Goal: Task Accomplishment & Management: Manage account settings

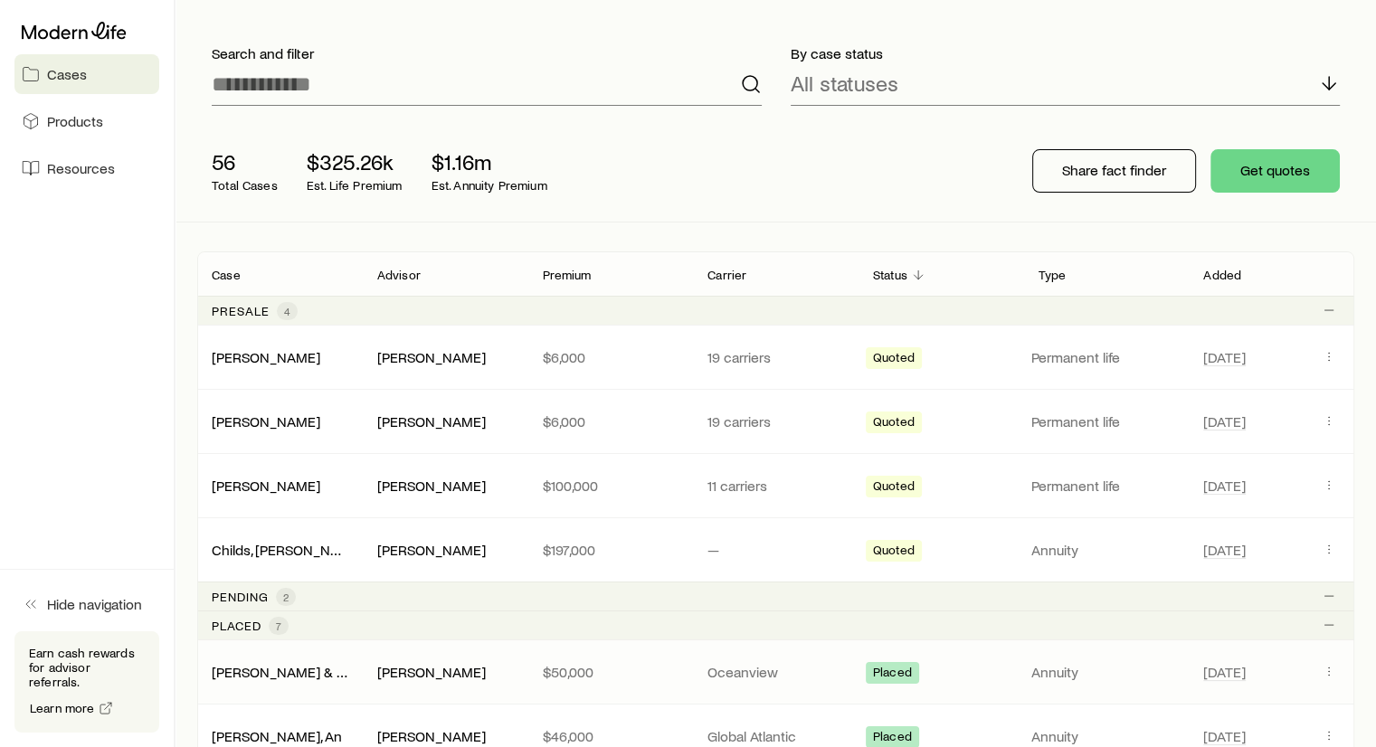
scroll to position [94, 0]
click at [293, 420] on link "[PERSON_NAME]" at bounding box center [267, 420] width 109 height 17
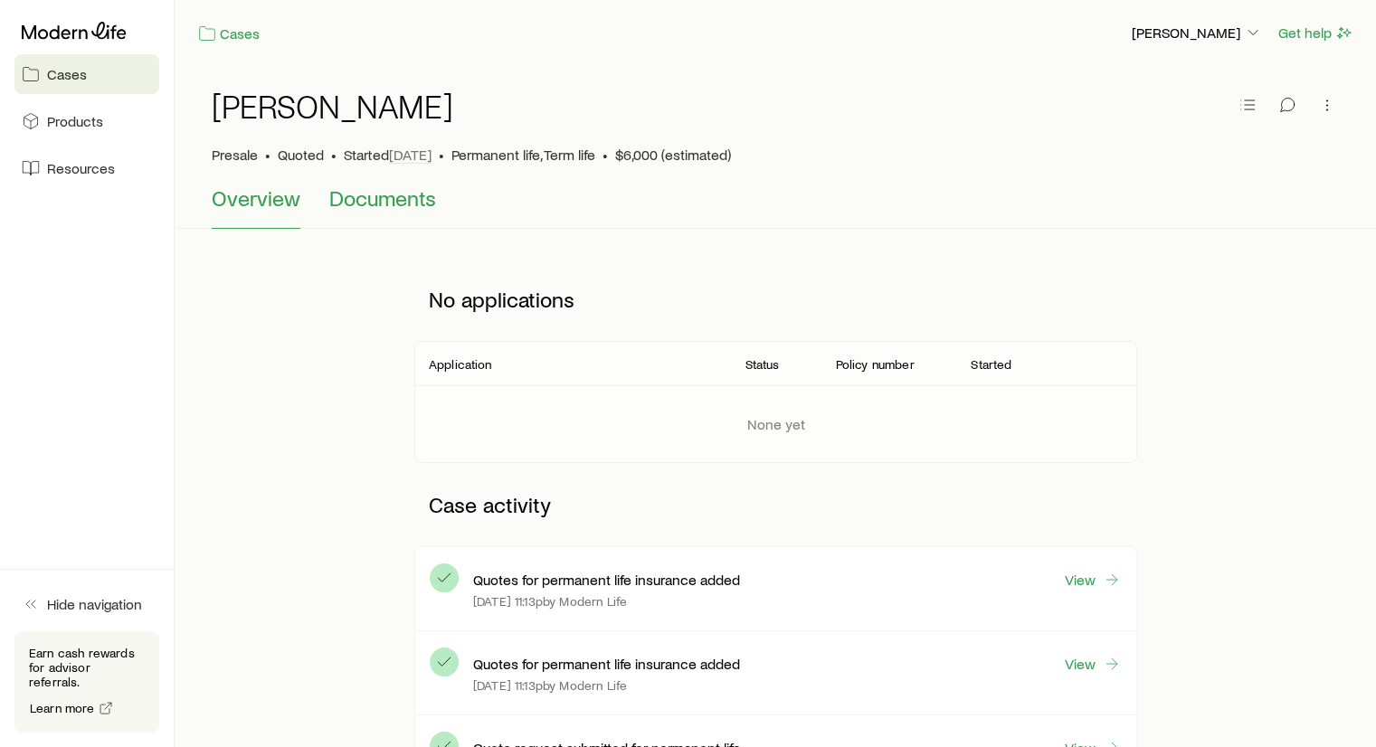
click at [370, 198] on span "Documents" at bounding box center [382, 197] width 107 height 25
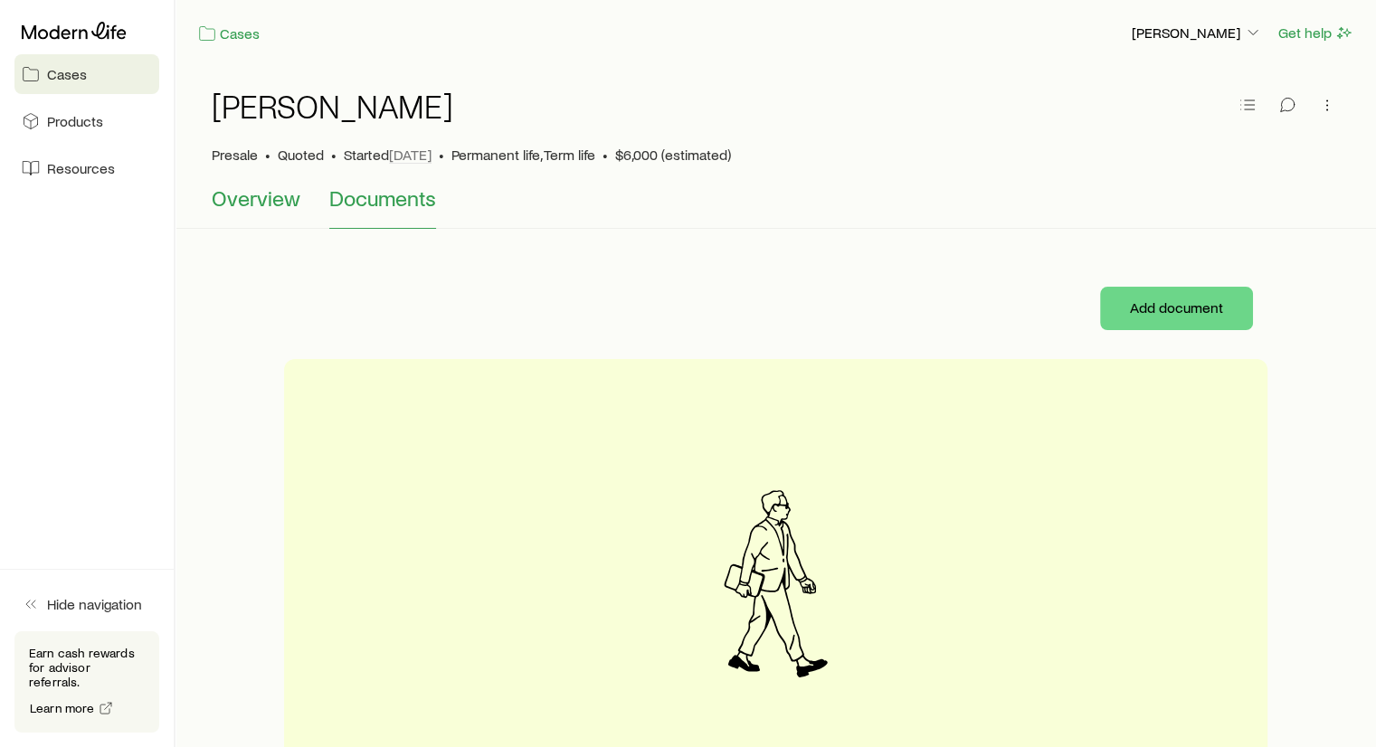
click at [285, 203] on span "Overview" at bounding box center [256, 197] width 89 height 25
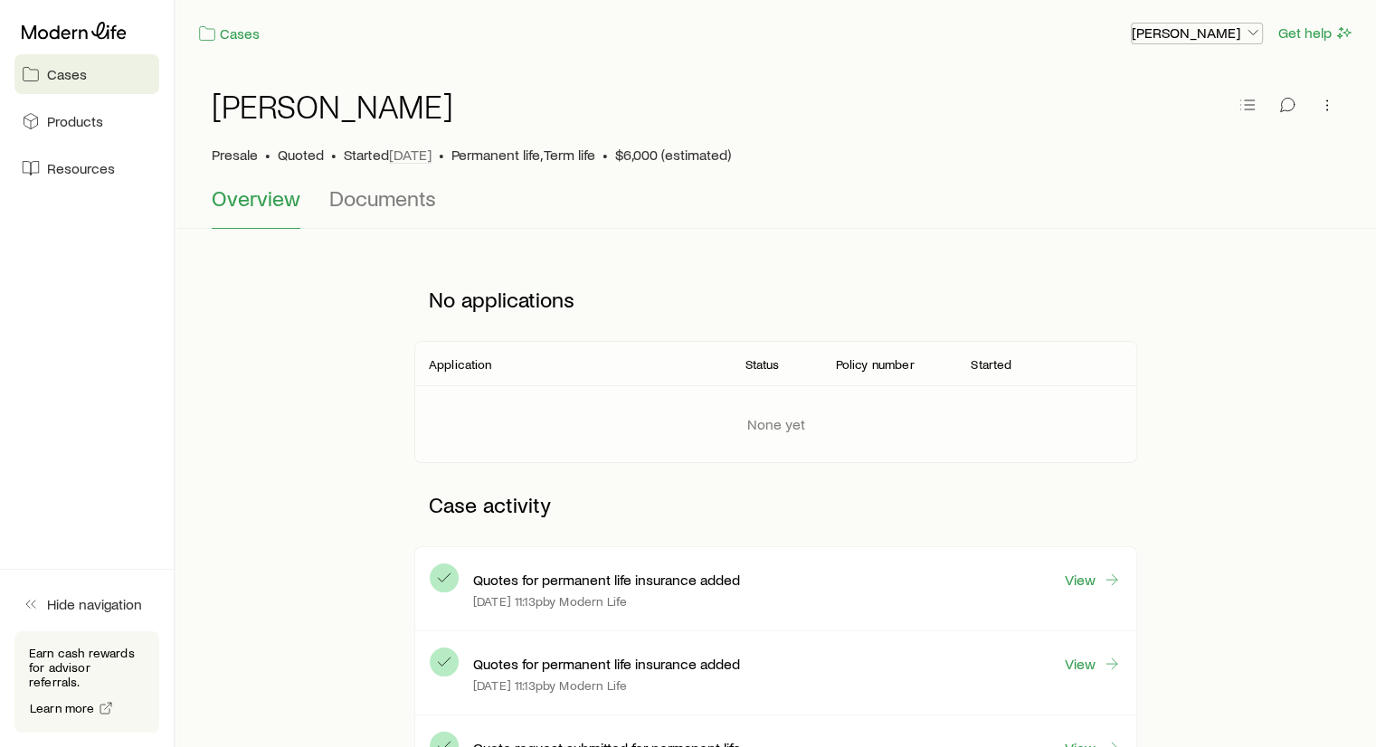
click at [1206, 26] on p "[PERSON_NAME]" at bounding box center [1197, 33] width 130 height 18
click at [874, 193] on div "Overview Documents" at bounding box center [776, 206] width 1128 height 43
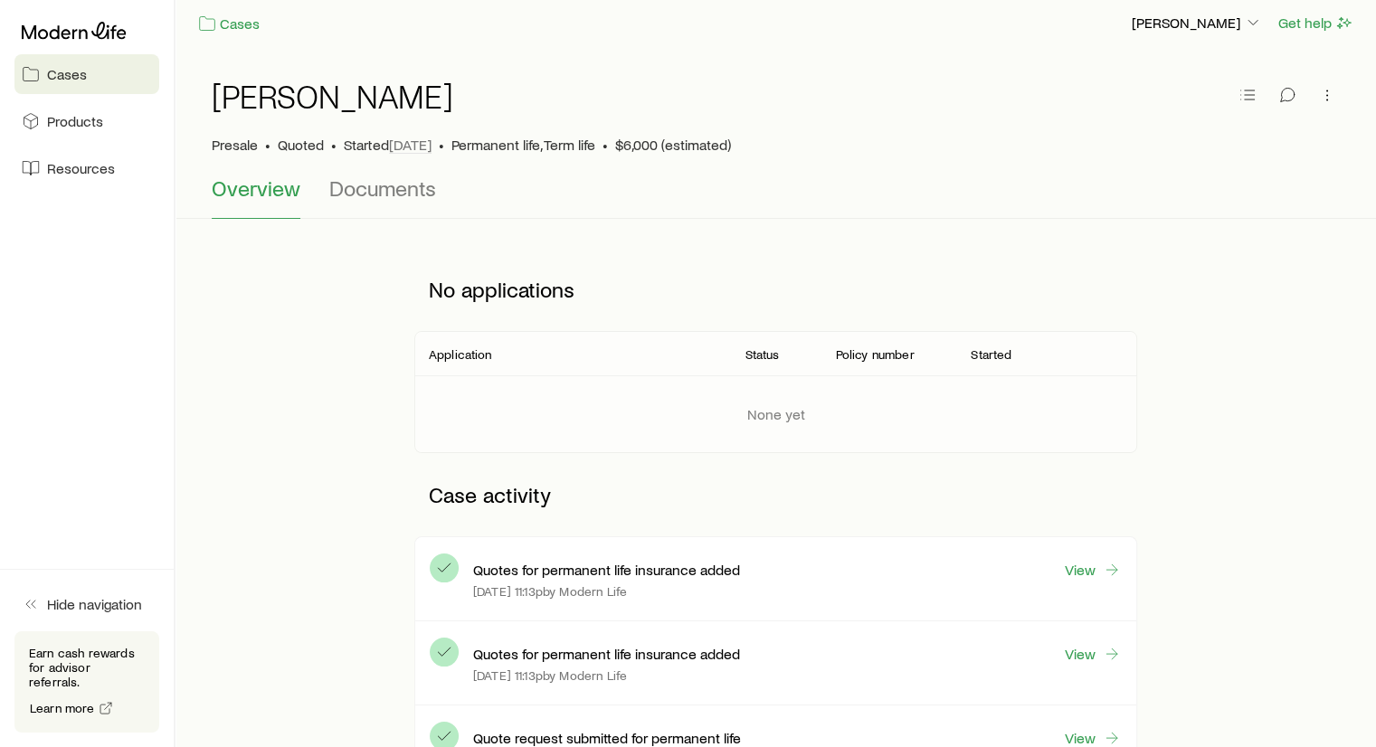
scroll to position [4, 0]
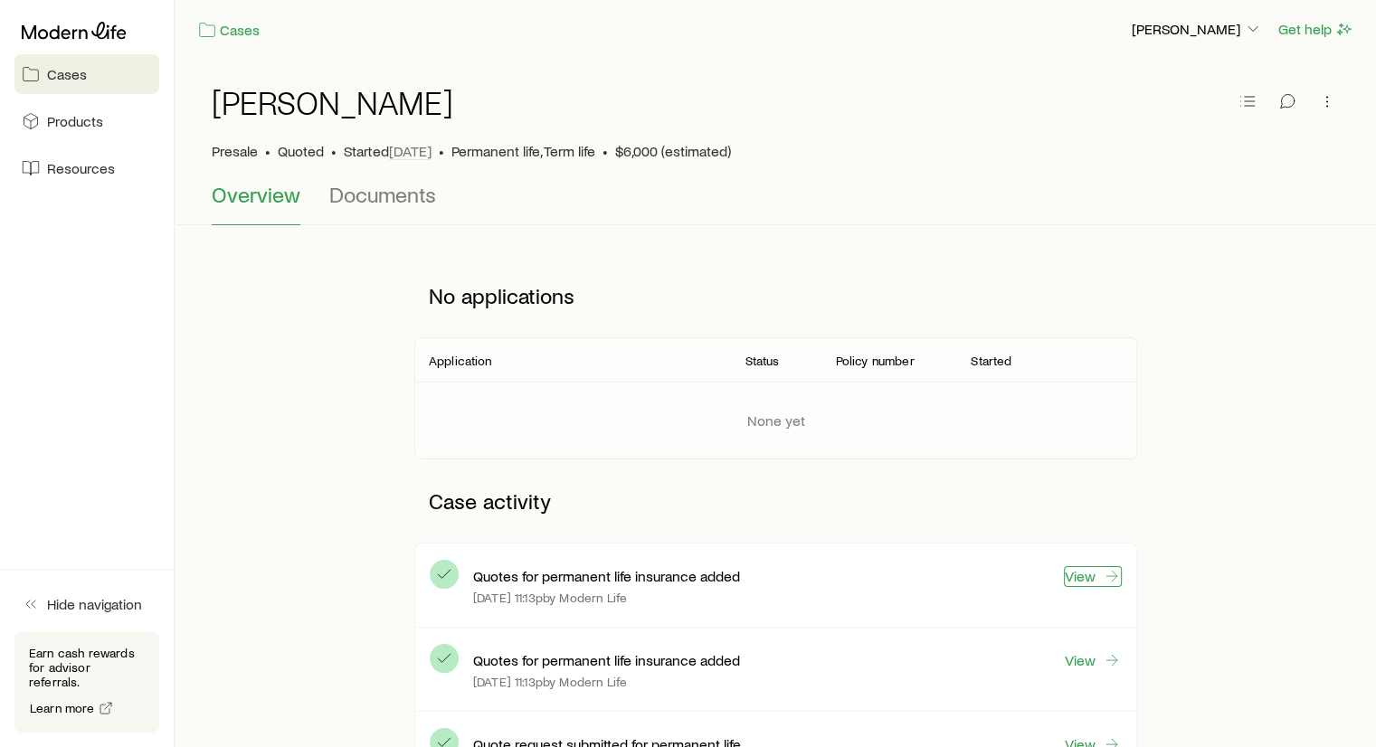
click at [1087, 575] on link "View" at bounding box center [1093, 576] width 58 height 21
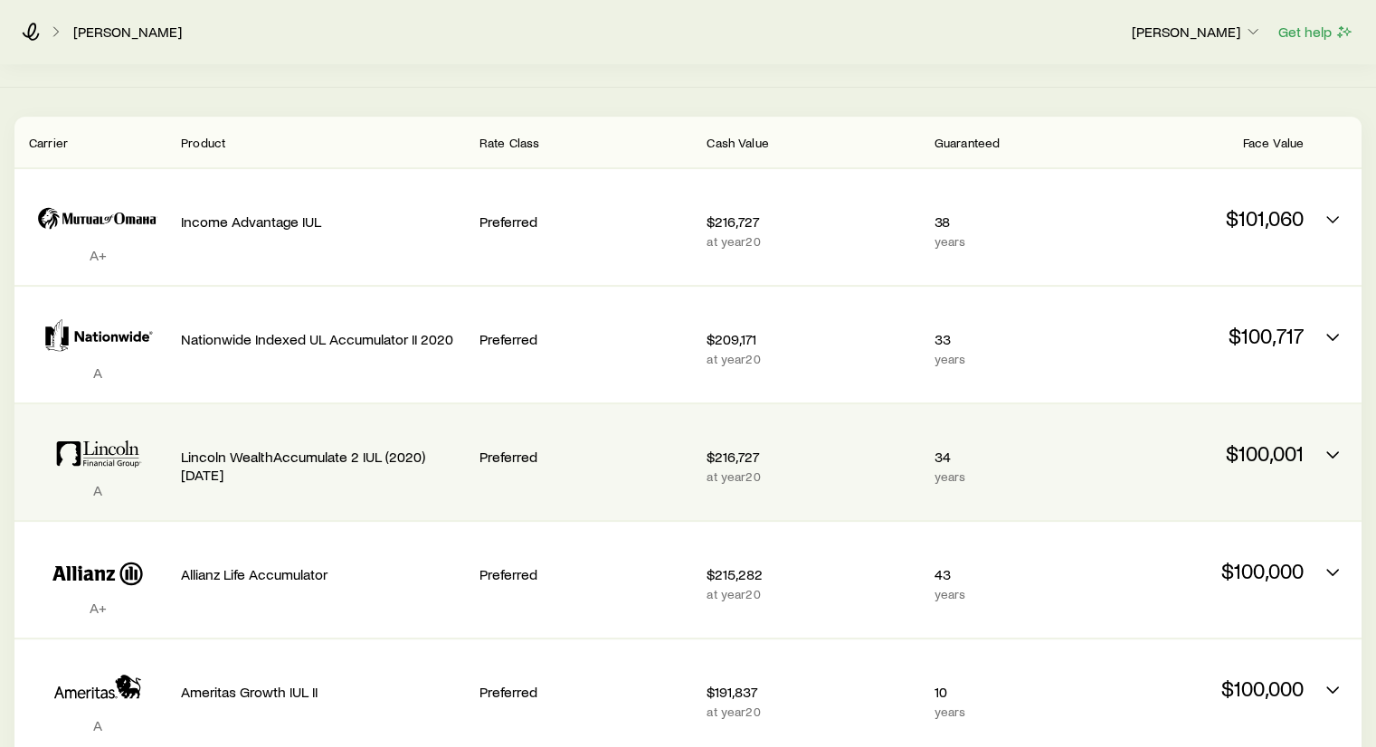
scroll to position [331, 0]
